Goal: Find specific page/section: Find specific page/section

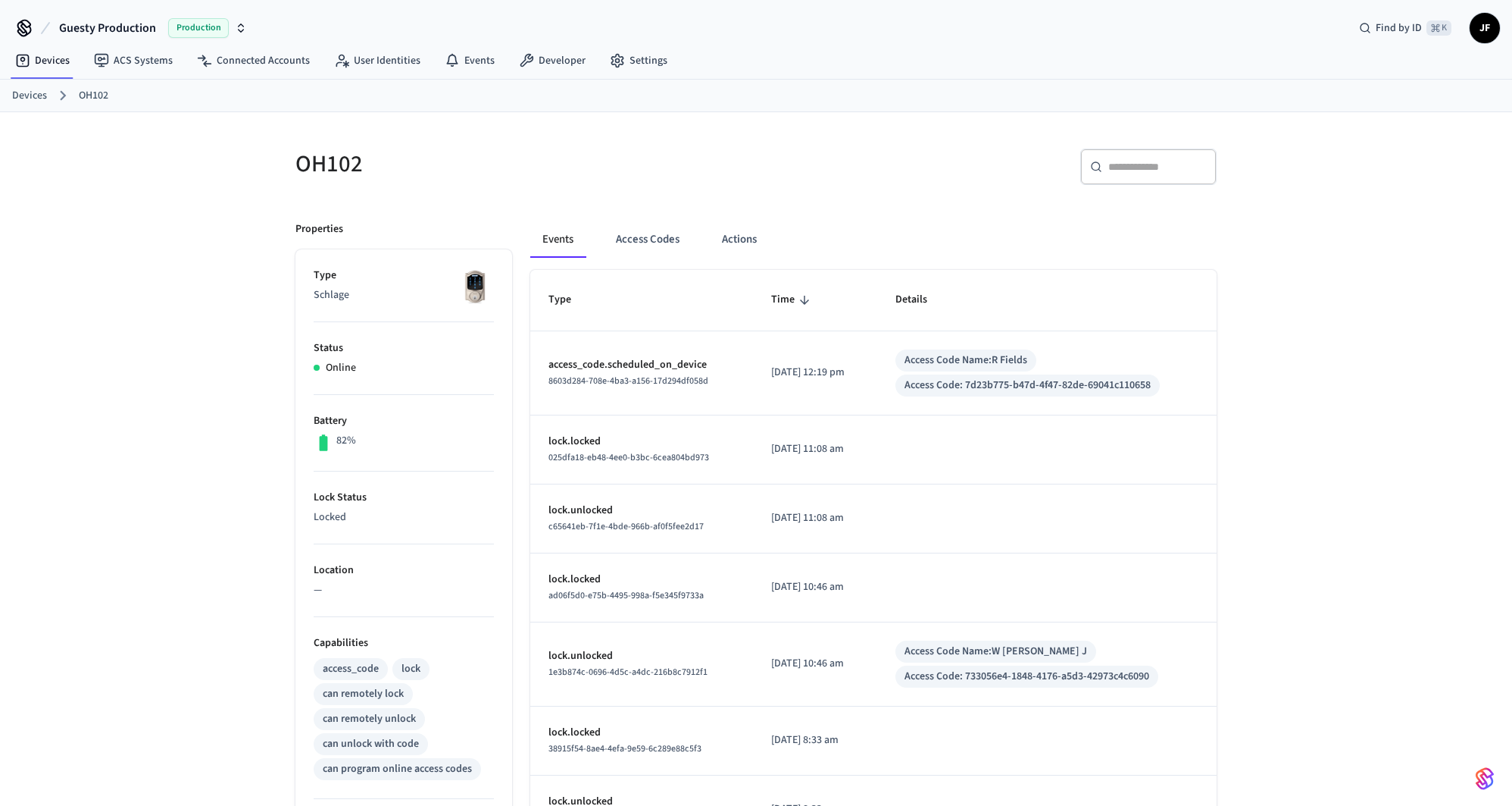
click at [137, 19] on span "Guesty Production" at bounding box center [108, 29] width 97 height 19
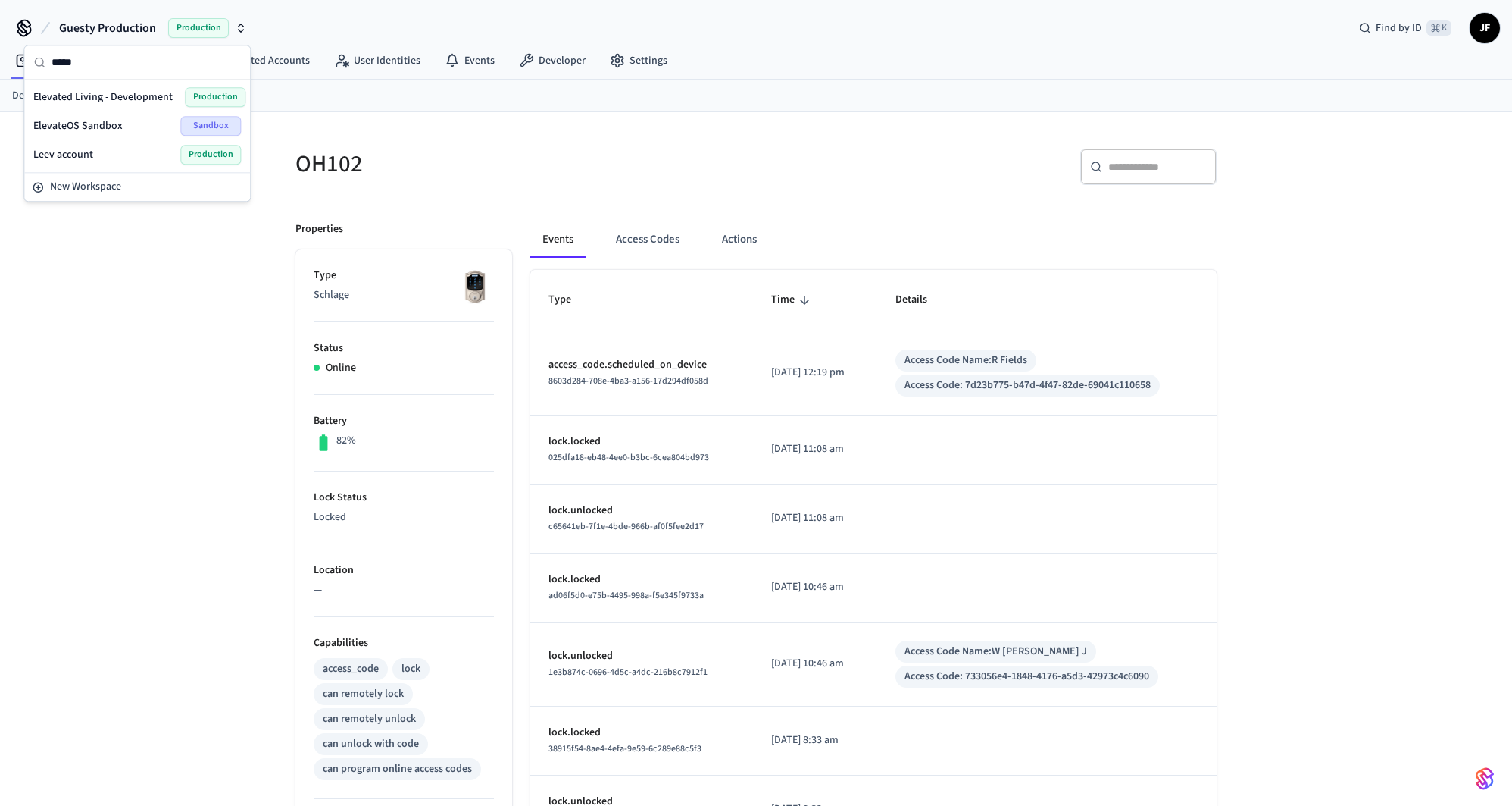
type input "*****"
click at [124, 85] on div "Elevated Living - Development Production" at bounding box center [136, 96] width 220 height 29
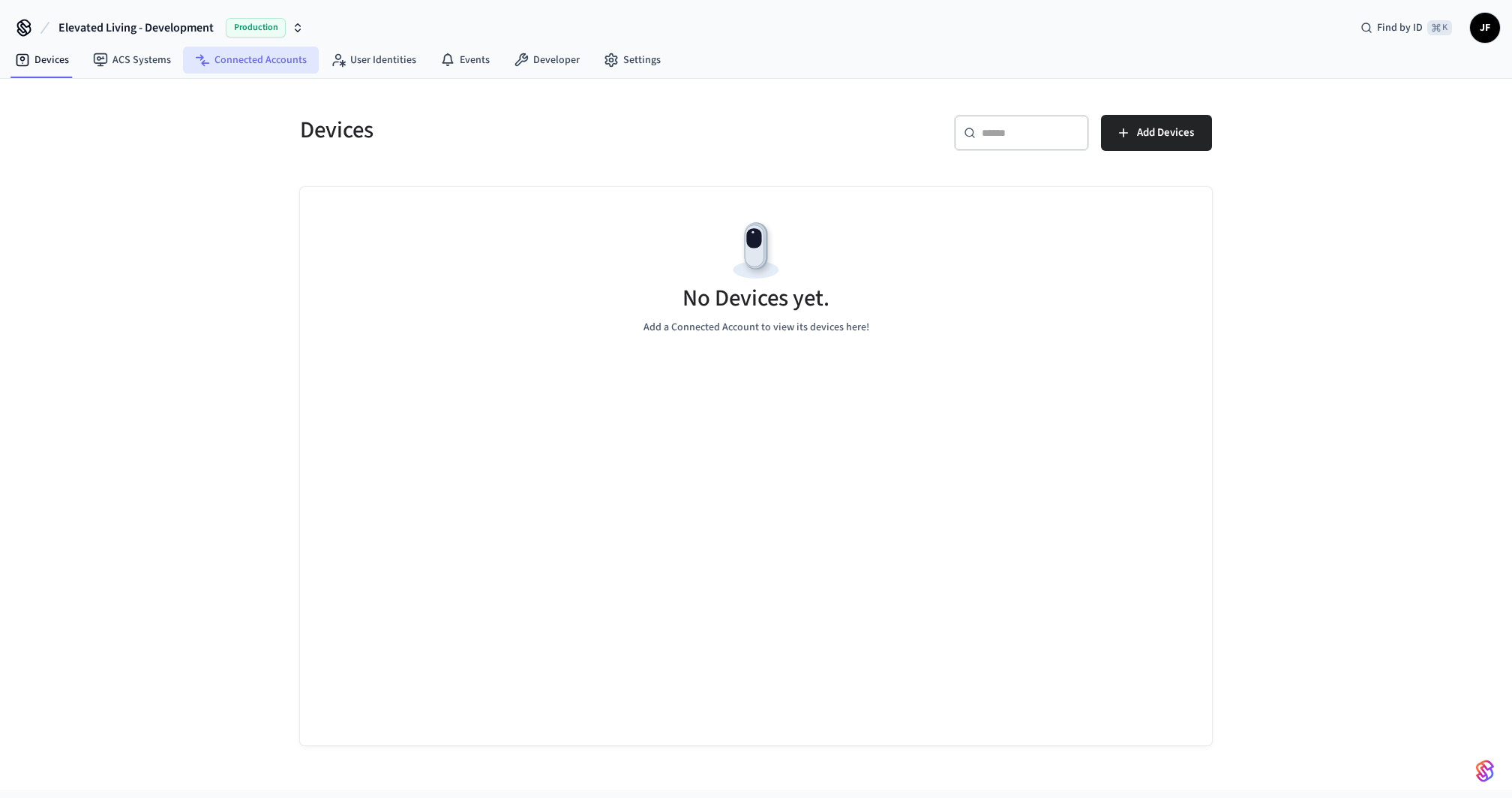
click at [247, 65] on link "Connected Accounts" at bounding box center [251, 60] width 136 height 27
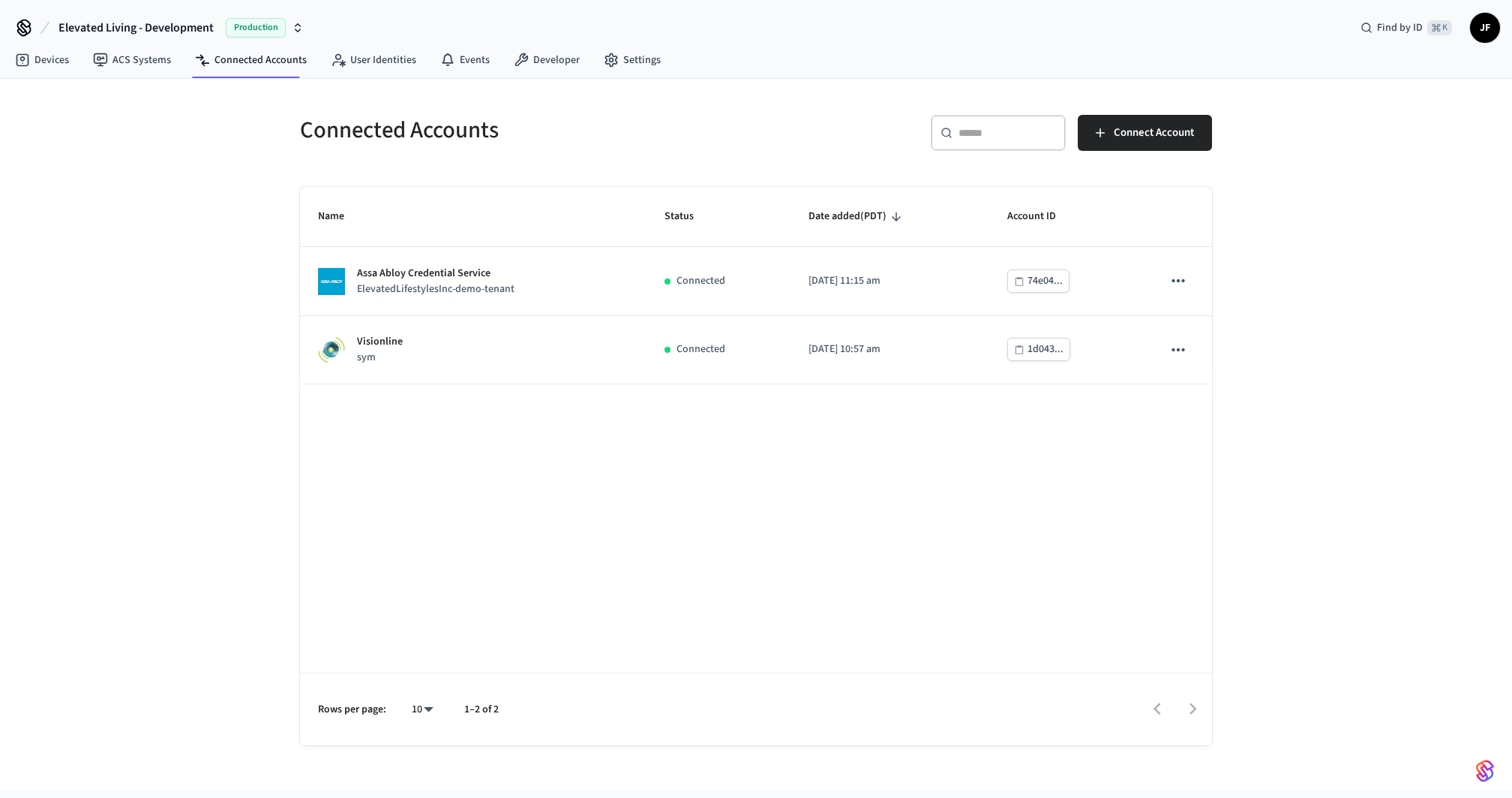
click at [230, 345] on div "Connected Accounts ​ ​ Connect Account Name Status Date added (PDT) Account ID …" at bounding box center [756, 434] width 1512 height 711
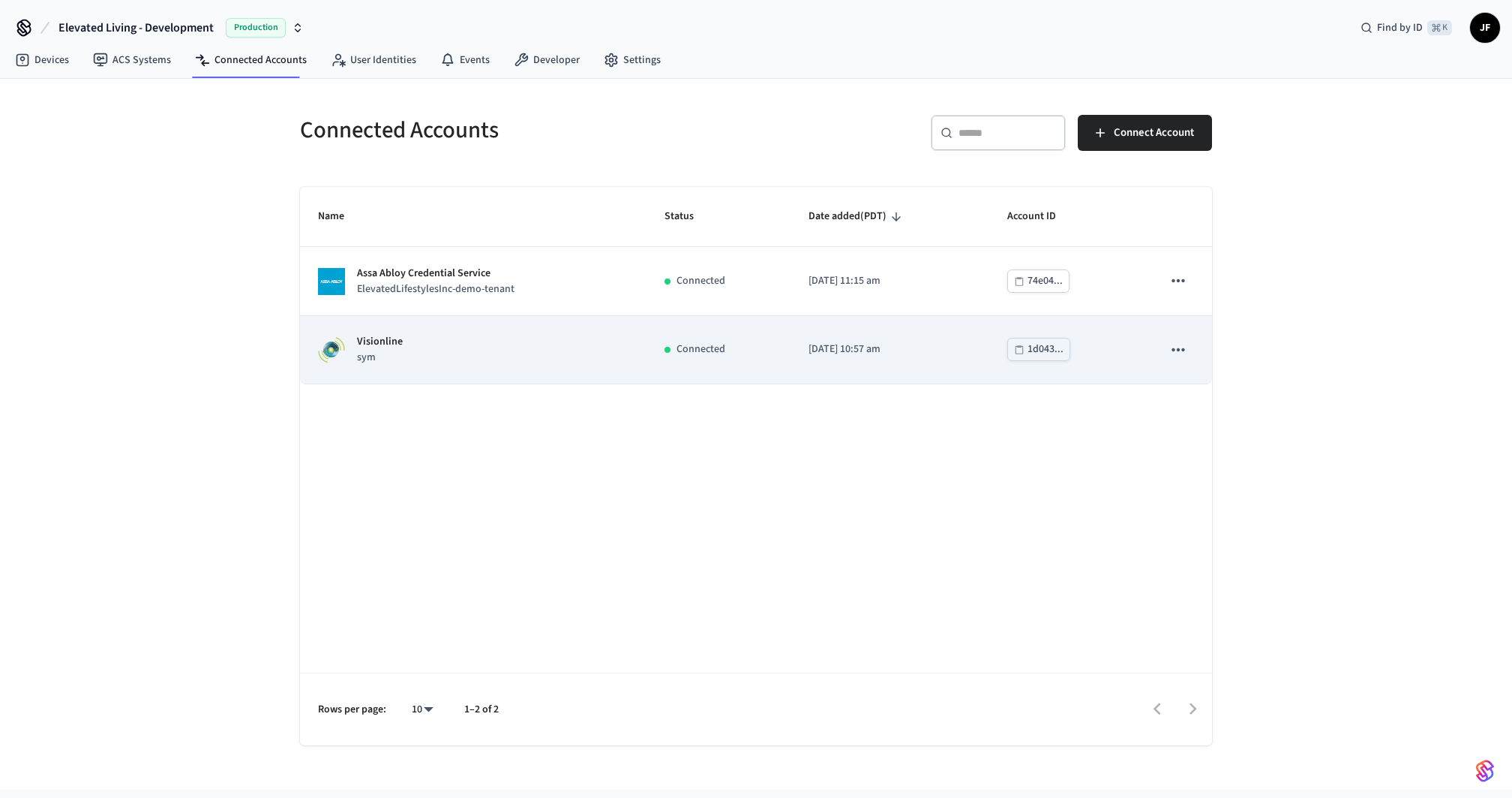
click at [439, 368] on td "Visionline sym" at bounding box center [473, 350] width 347 height 68
click at [419, 364] on div "Visionline sym" at bounding box center [473, 349] width 311 height 31
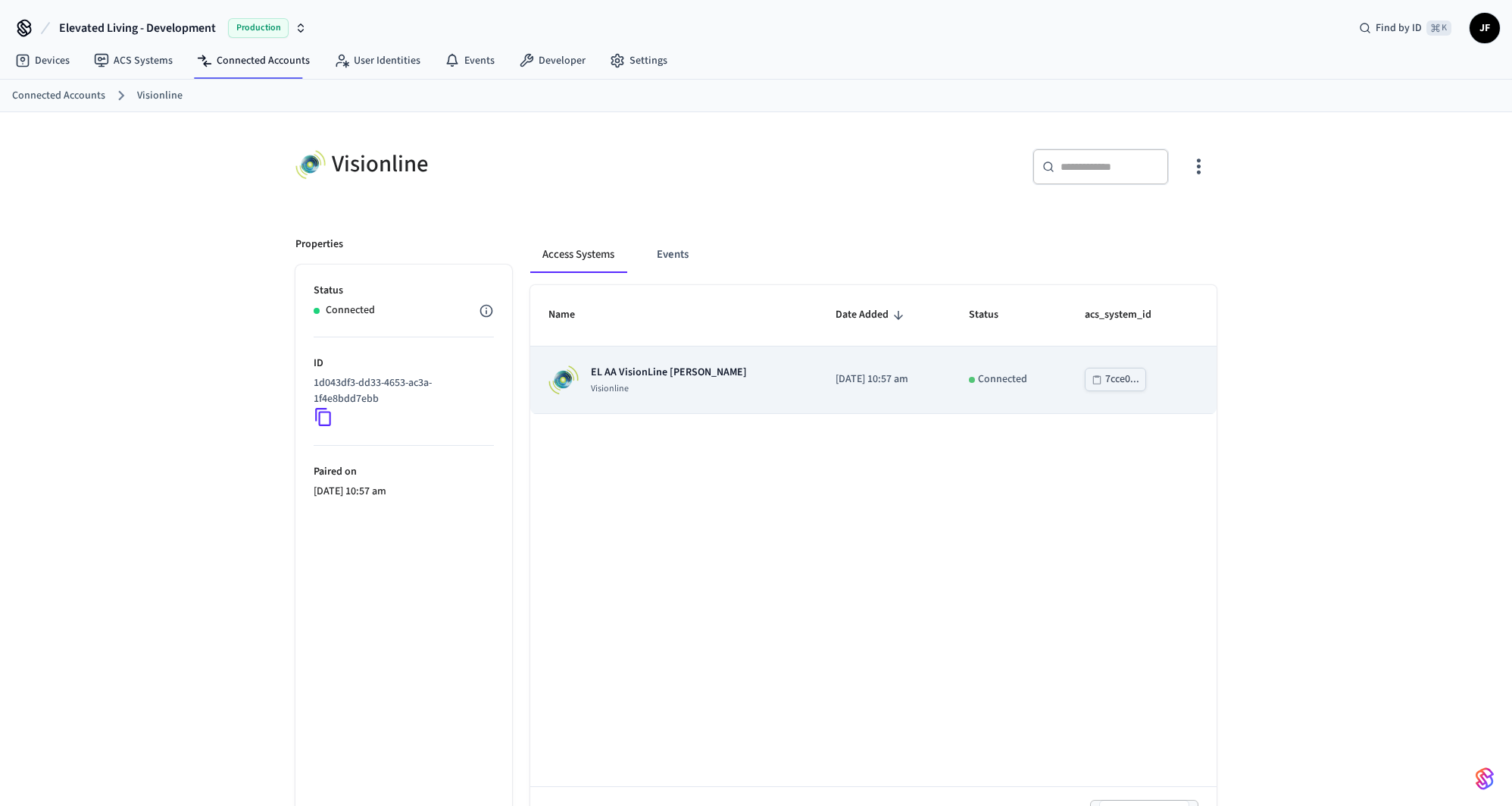
click at [621, 371] on p "EL AA VisionLine [PERSON_NAME]" at bounding box center [668, 373] width 156 height 15
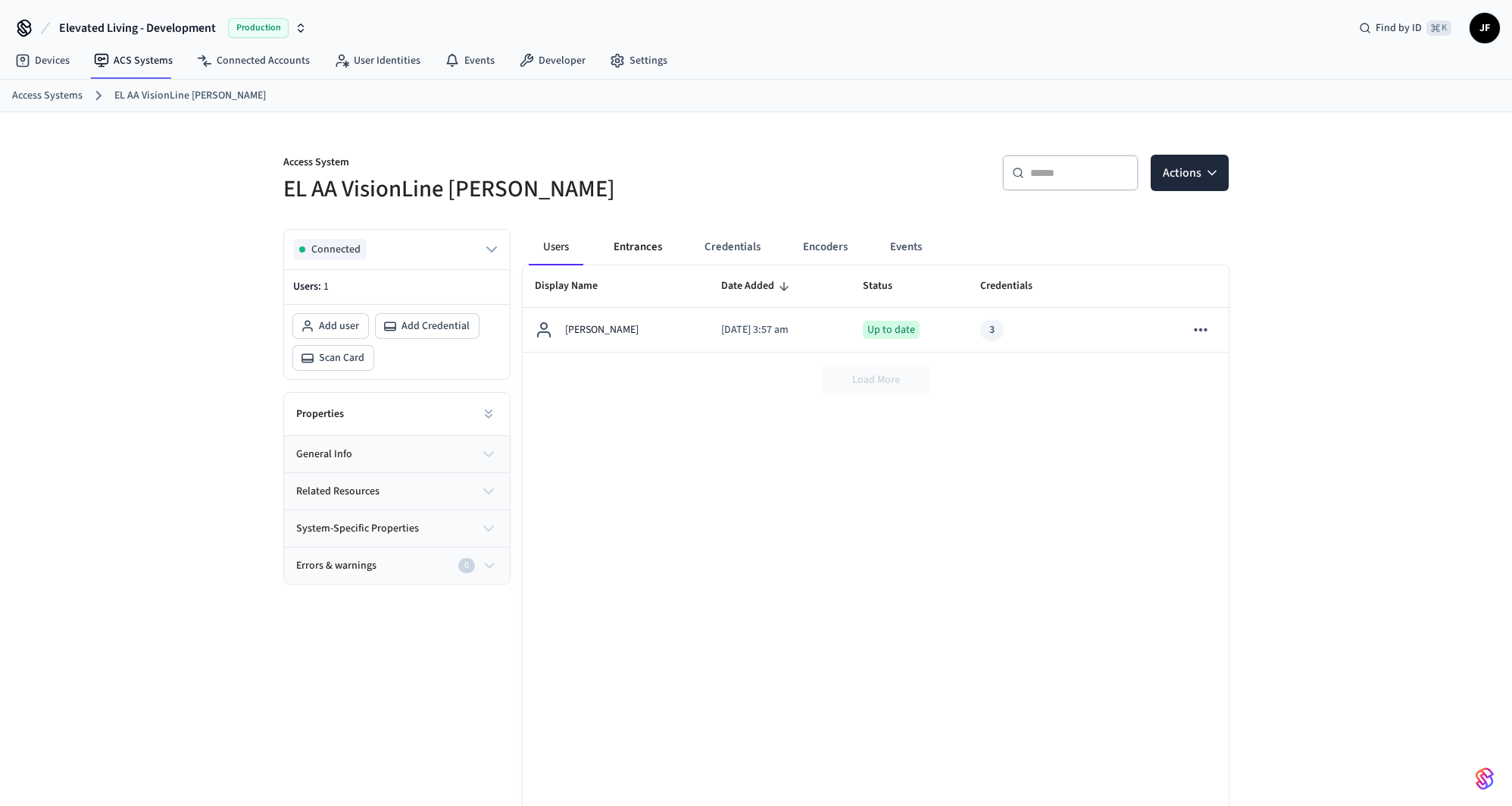
click at [633, 251] on button "Entrances" at bounding box center [638, 247] width 72 height 36
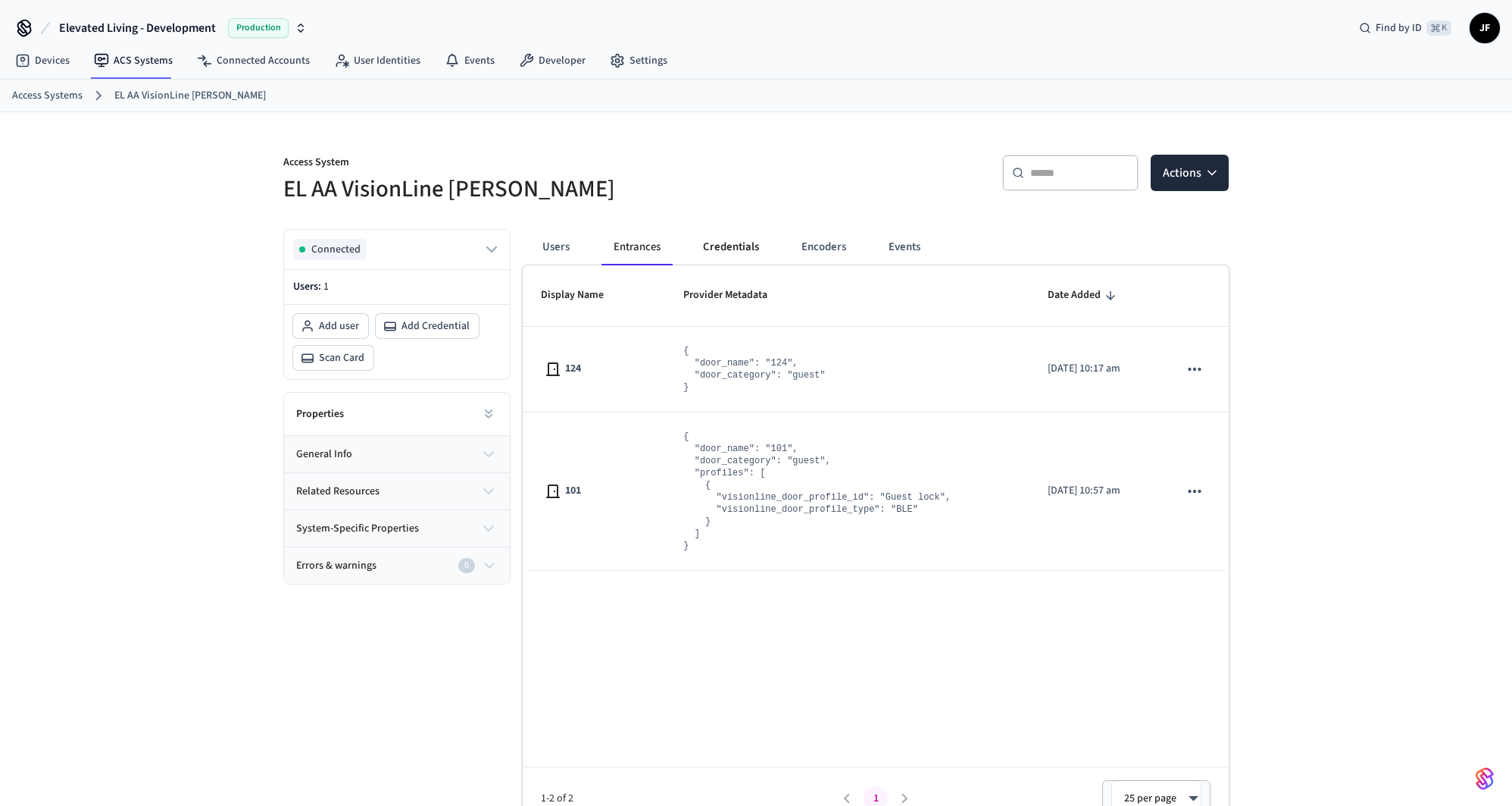
click at [725, 240] on button "Credentials" at bounding box center [731, 247] width 80 height 36
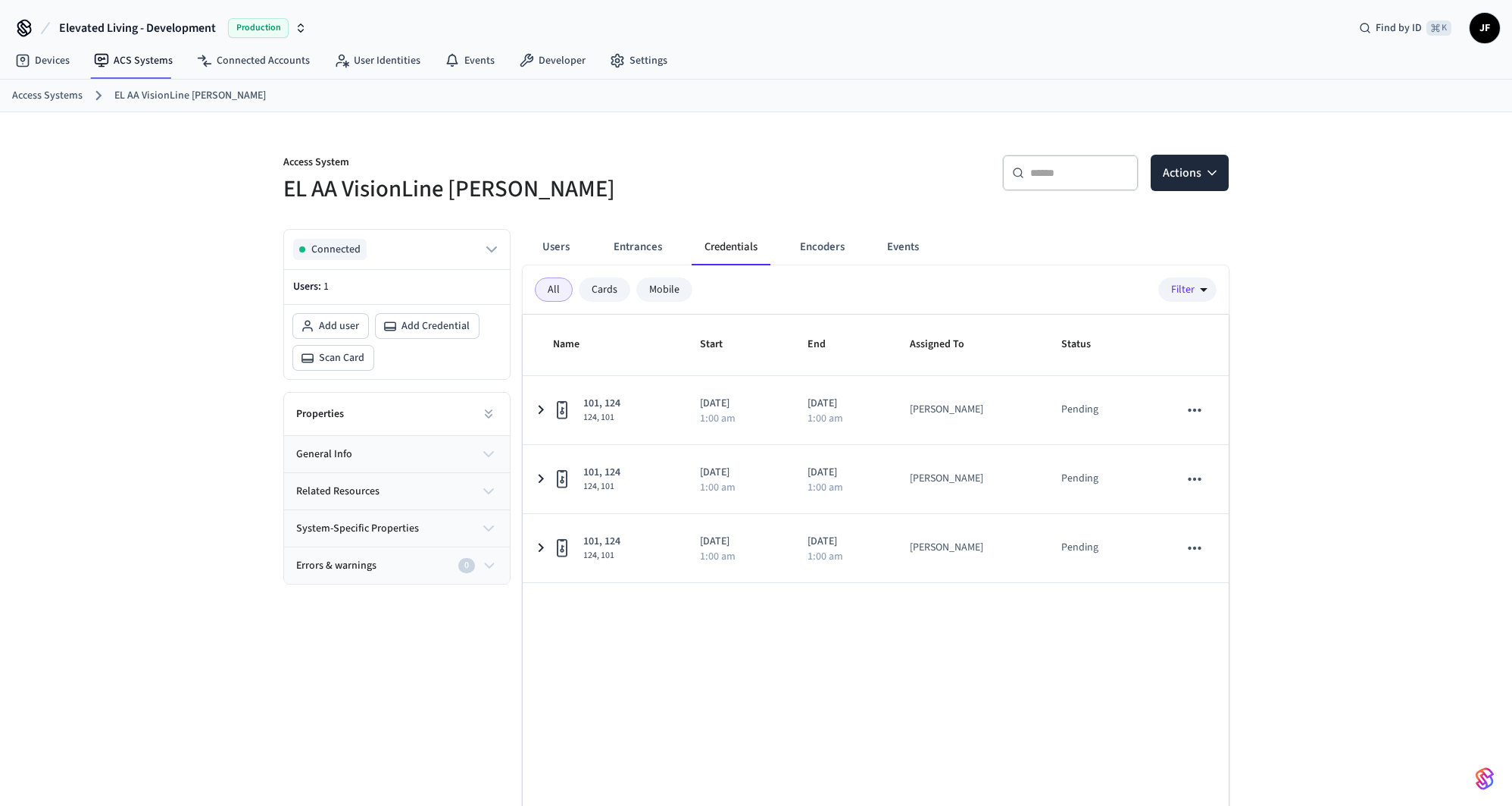
click at [685, 155] on p "Access System" at bounding box center [515, 164] width 463 height 19
click at [701, 149] on div "Access System EL AA VisionLine [PERSON_NAME]" at bounding box center [506, 170] width 482 height 68
click at [1341, 487] on div "Access System EL AA VisionLine [PERSON_NAME] ​ ​ Actions Connected Users: 1 Add…" at bounding box center [756, 494] width 1512 height 766
click at [773, 189] on div "​ ​ Actions" at bounding box center [996, 178] width 463 height 49
click at [1099, 27] on div "Elevated Living - Development Production Find by ID ⌘ K JF" at bounding box center [756, 22] width 1512 height 44
